Goal: Task Accomplishment & Management: Manage account settings

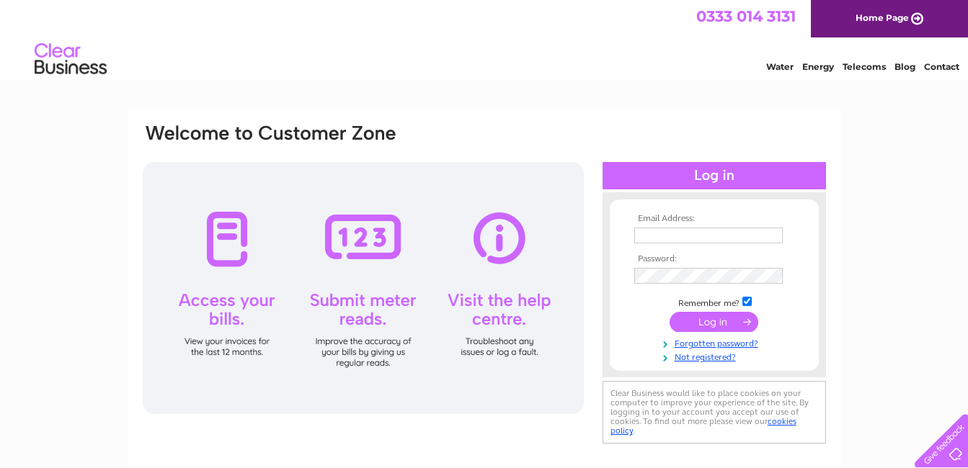
type input "[EMAIL_ADDRESS][DOMAIN_NAME]"
click at [709, 317] on input "submit" at bounding box center [713, 322] width 89 height 20
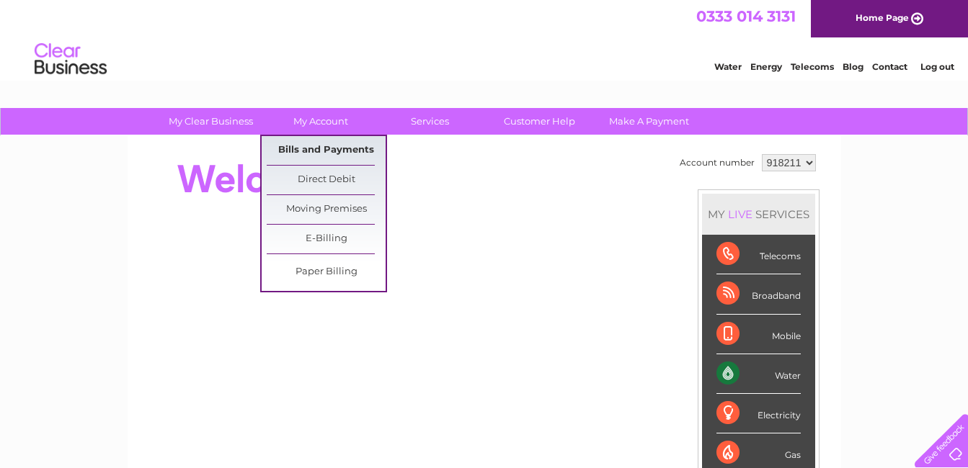
click at [323, 147] on link "Bills and Payments" at bounding box center [326, 150] width 119 height 29
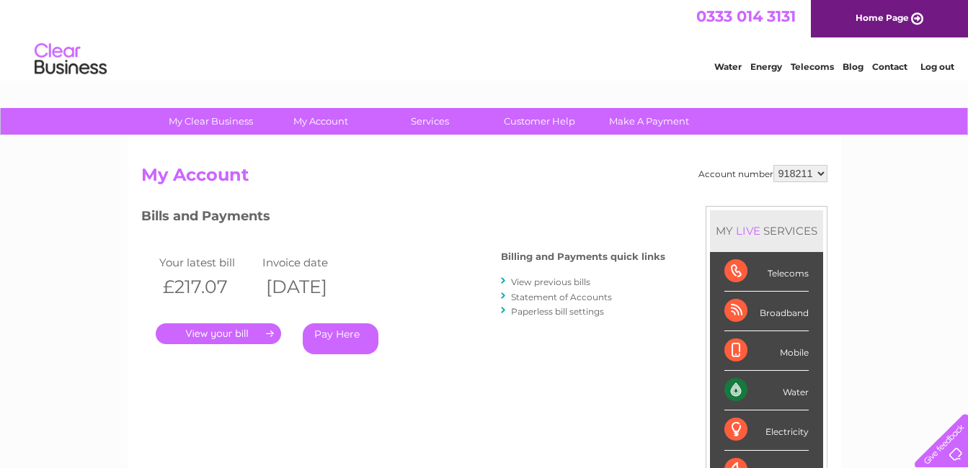
click at [257, 333] on link "." at bounding box center [218, 334] width 125 height 21
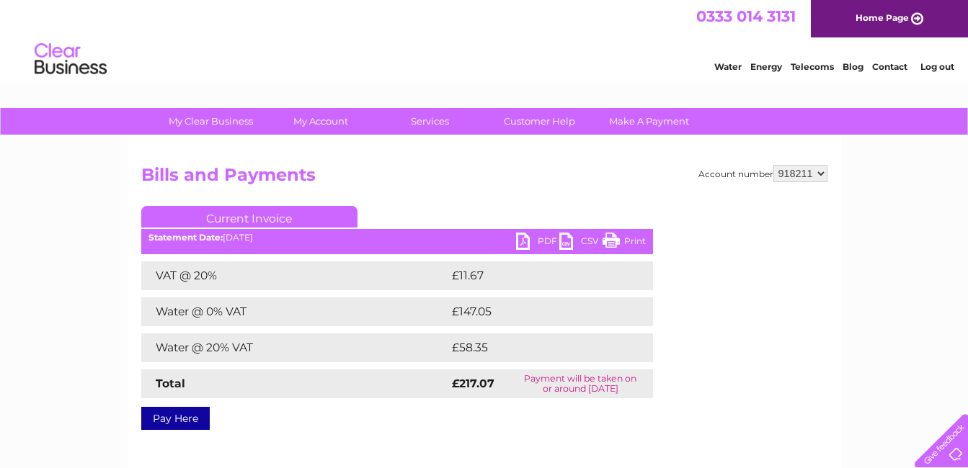
click at [534, 242] on link "PDF" at bounding box center [537, 243] width 43 height 21
click at [939, 67] on link "Log out" at bounding box center [937, 66] width 34 height 11
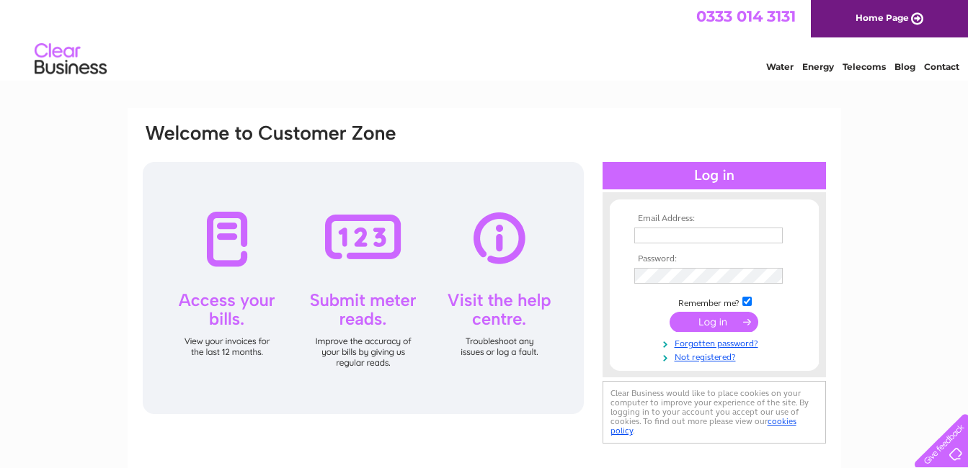
type input "station_bar@hotmail.co.uk"
click at [720, 320] on input "submit" at bounding box center [713, 322] width 89 height 20
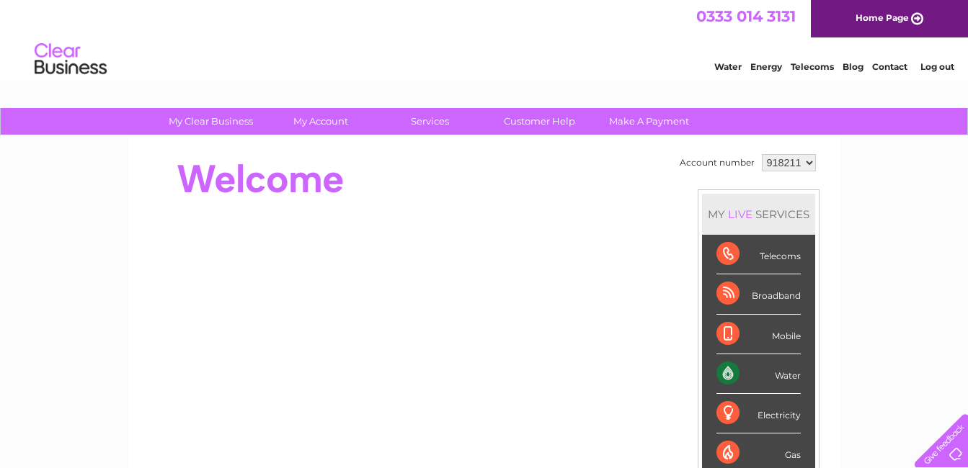
click at [933, 64] on link "Log out" at bounding box center [937, 66] width 34 height 11
